Goal: Check status: Check status

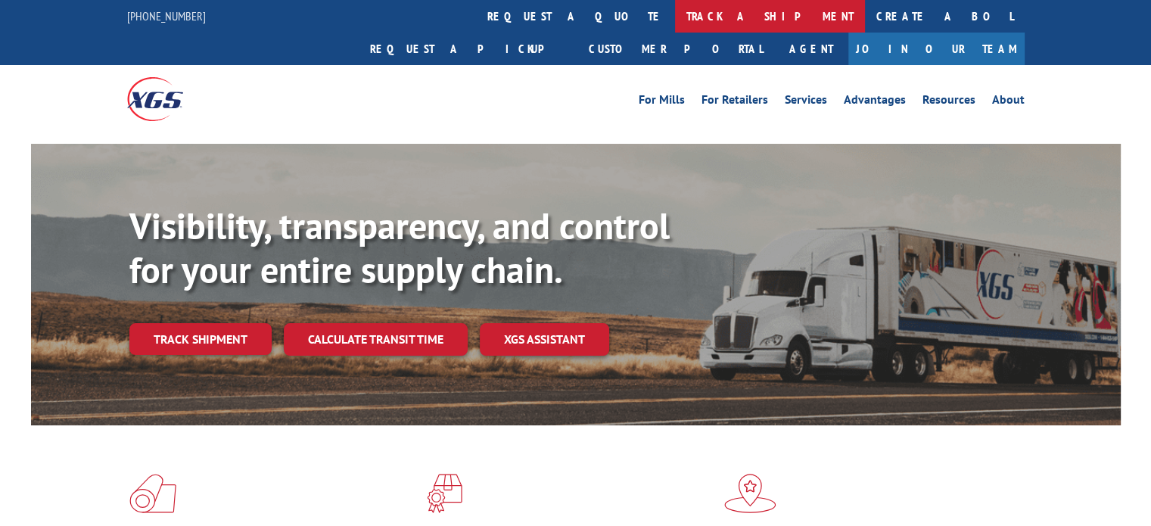
click at [675, 17] on link "track a shipment" at bounding box center [770, 16] width 190 height 33
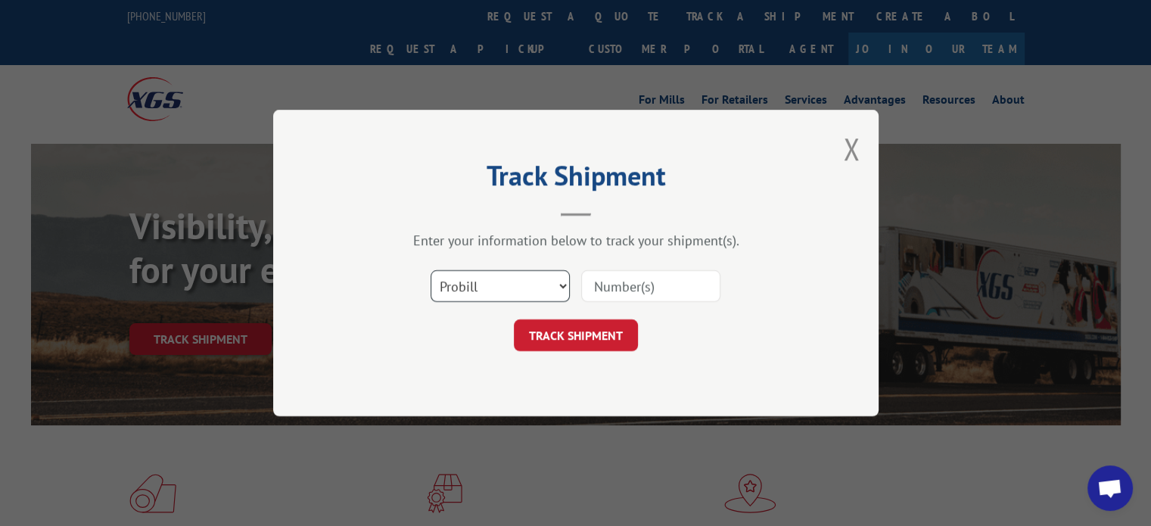
click at [529, 285] on select "Select category... Probill BOL PO" at bounding box center [500, 286] width 139 height 32
select select "bol"
click at [431, 270] on select "Select category... Probill BOL PO" at bounding box center [500, 286] width 139 height 32
click at [660, 285] on input at bounding box center [650, 286] width 139 height 32
type input "645246"
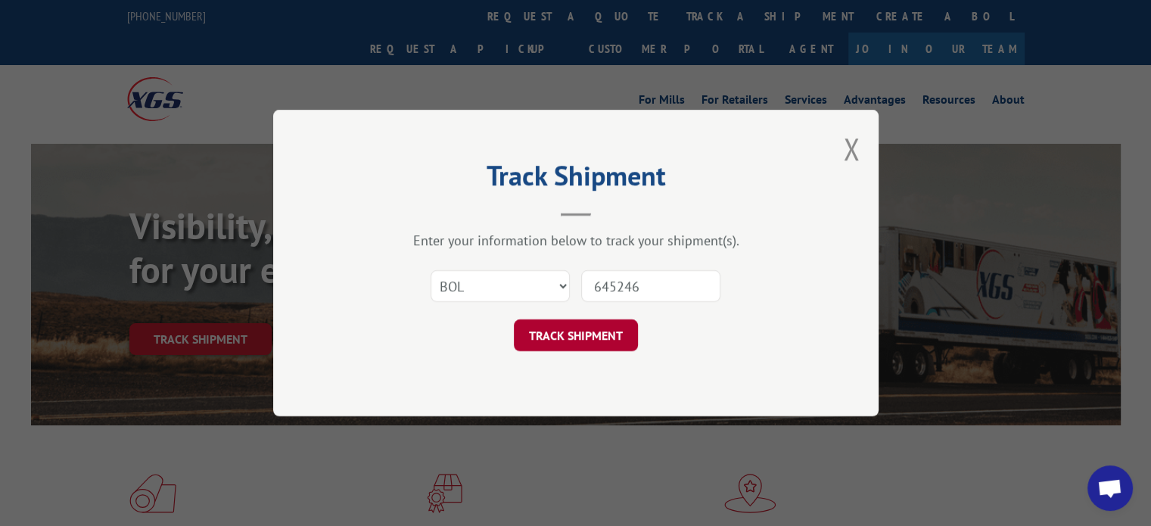
click at [593, 327] on button "TRACK SHIPMENT" at bounding box center [576, 335] width 124 height 32
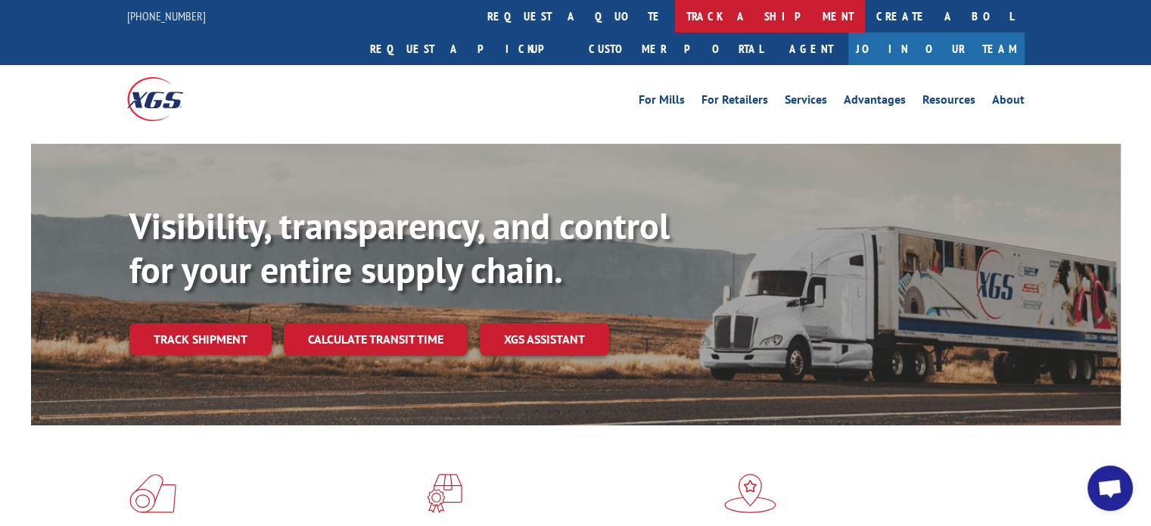
click at [675, 15] on link "track a shipment" at bounding box center [770, 16] width 190 height 33
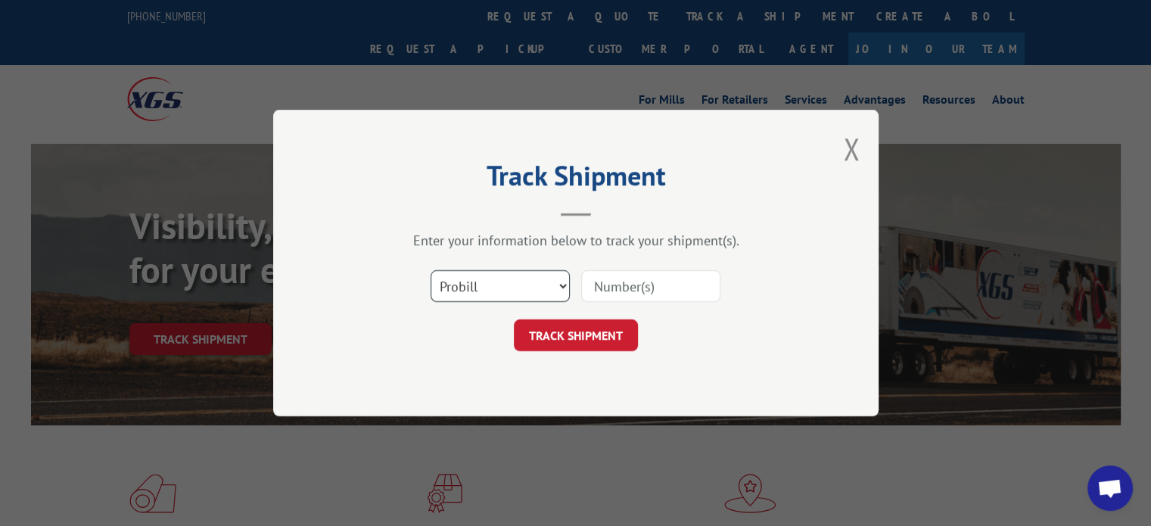
click at [551, 279] on select "Select category... Probill BOL PO" at bounding box center [500, 286] width 139 height 32
select select "bol"
click at [431, 270] on select "Select category... Probill BOL PO" at bounding box center [500, 286] width 139 height 32
click at [643, 285] on input at bounding box center [650, 286] width 139 height 32
type input "644923"
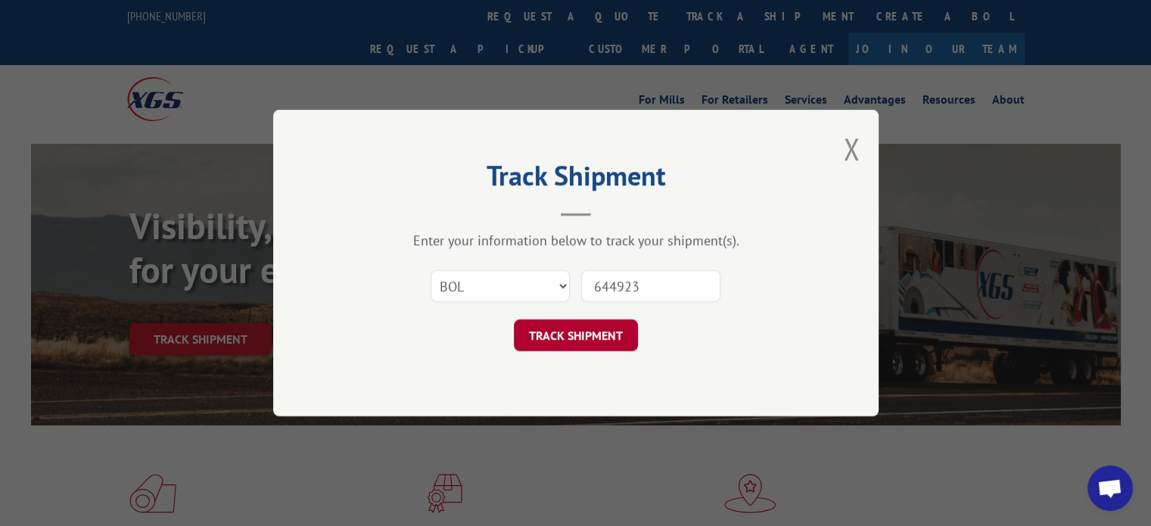
click at [577, 333] on button "TRACK SHIPMENT" at bounding box center [576, 335] width 124 height 32
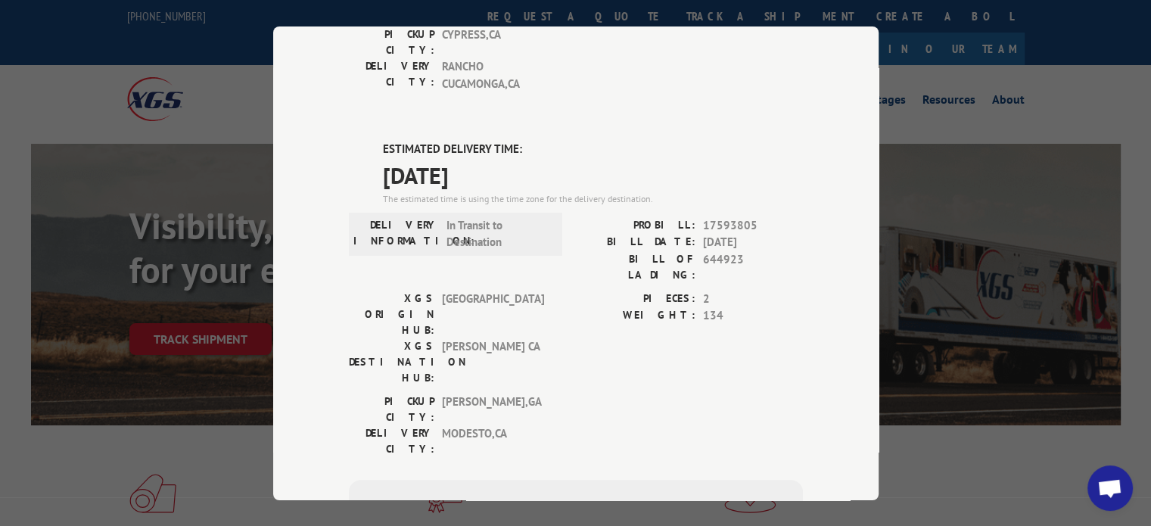
scroll to position [343, 0]
click at [1065, 465] on div "Track Shipment DELIVERED DELIVERY INFORMATION: PROBILL: 6951807 BILL DATE: [DAT…" at bounding box center [575, 263] width 1151 height 526
click at [195, 423] on div "Track Shipment DELIVERED DELIVERY INFORMATION: PROBILL: 6951807 BILL DATE: [DAT…" at bounding box center [575, 263] width 1151 height 526
